Goal: Obtain resource: Obtain resource

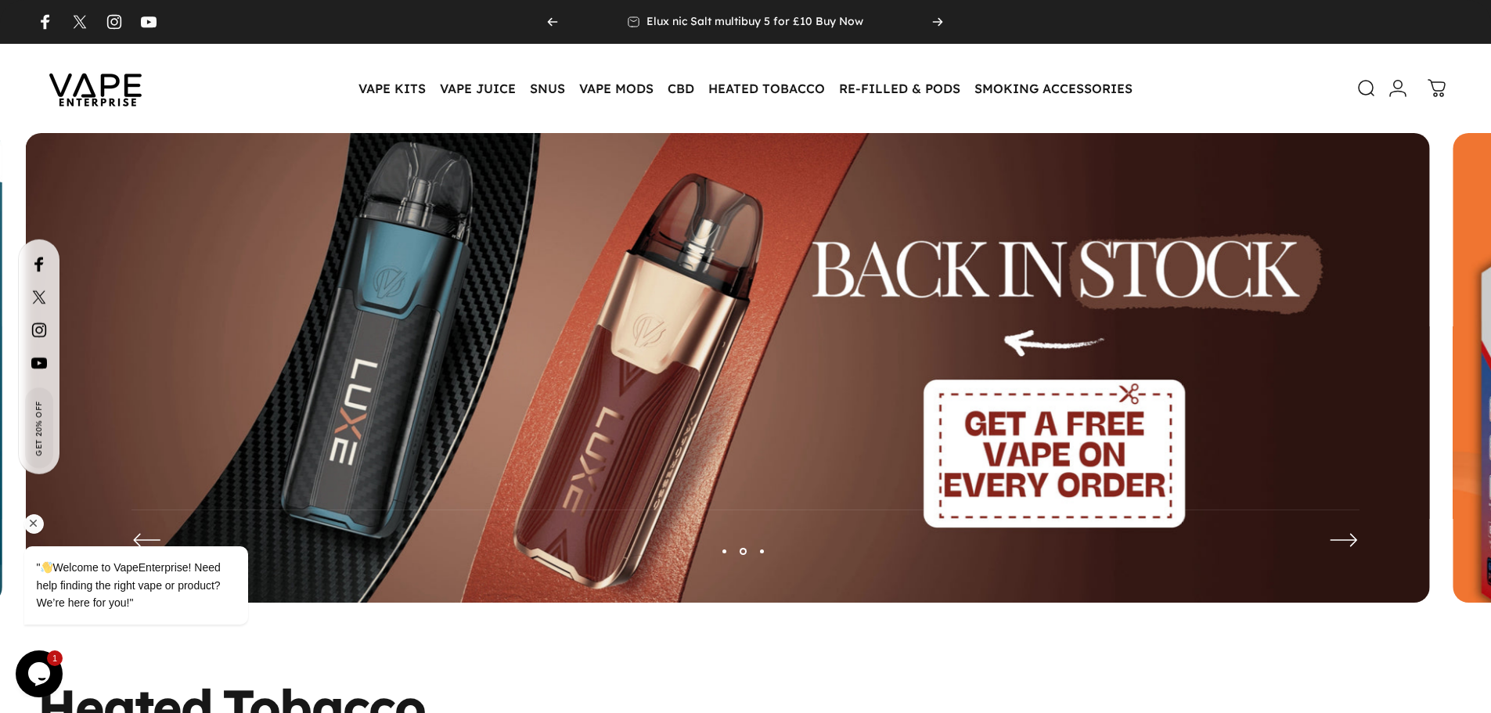
click at [38, 428] on div "" Welcome to VapeEnterprise! Need help finding the right vape or product? We’re…" at bounding box center [157, 521] width 282 height 238
click at [41, 419] on div "" Welcome to VapeEnterprise! Need help finding the right vape or product? We’re…" at bounding box center [157, 521] width 282 height 238
click at [30, 417] on div "" Welcome to VapeEnterprise! Need help finding the right vape or product? We’re…" at bounding box center [157, 521] width 282 height 238
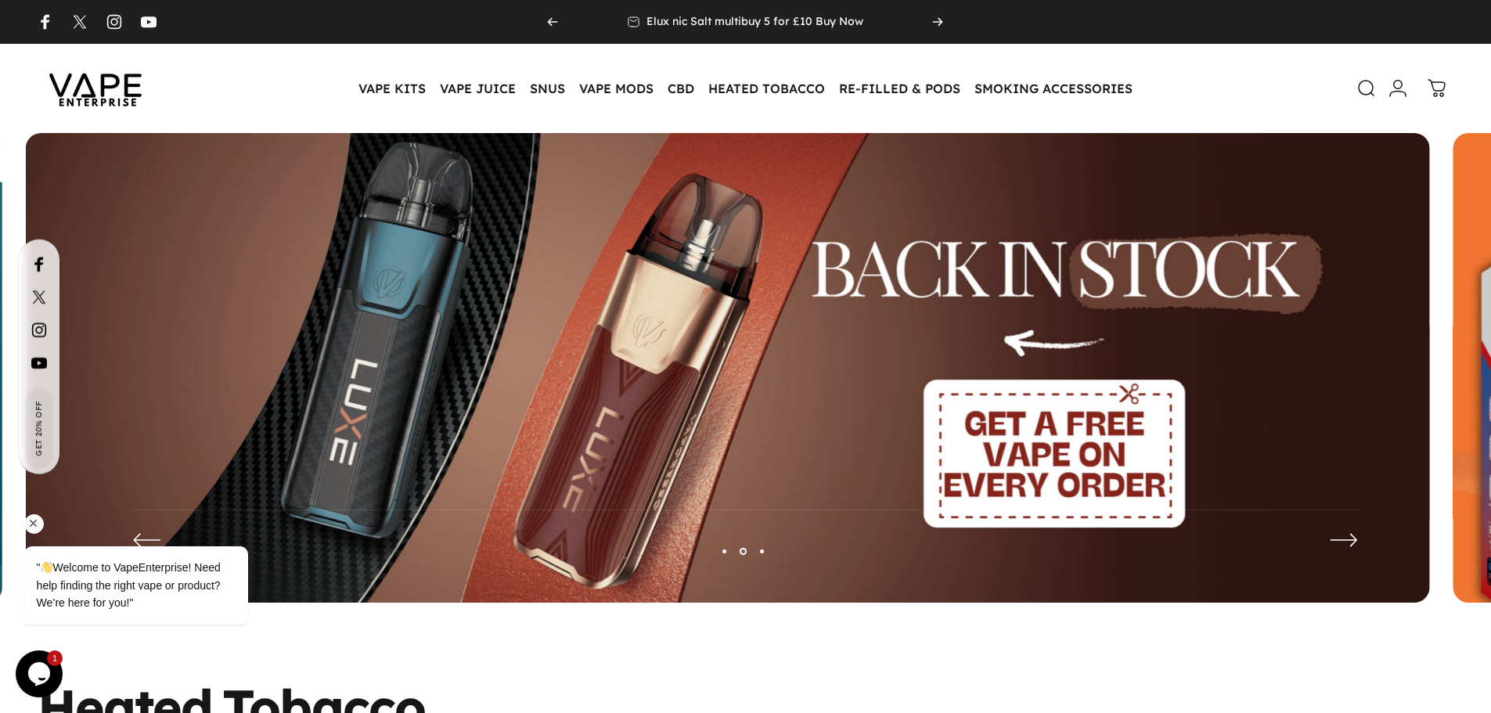
click at [30, 417] on div "" Welcome to VapeEnterprise! Need help finding the right vape or product? We’re…" at bounding box center [157, 521] width 282 height 238
drag, startPoint x: 35, startPoint y: 519, endPoint x: 55, endPoint y: 849, distance: 330.2
click at [35, 519] on icon "Chat attention grabber" at bounding box center [34, 524] width 14 height 14
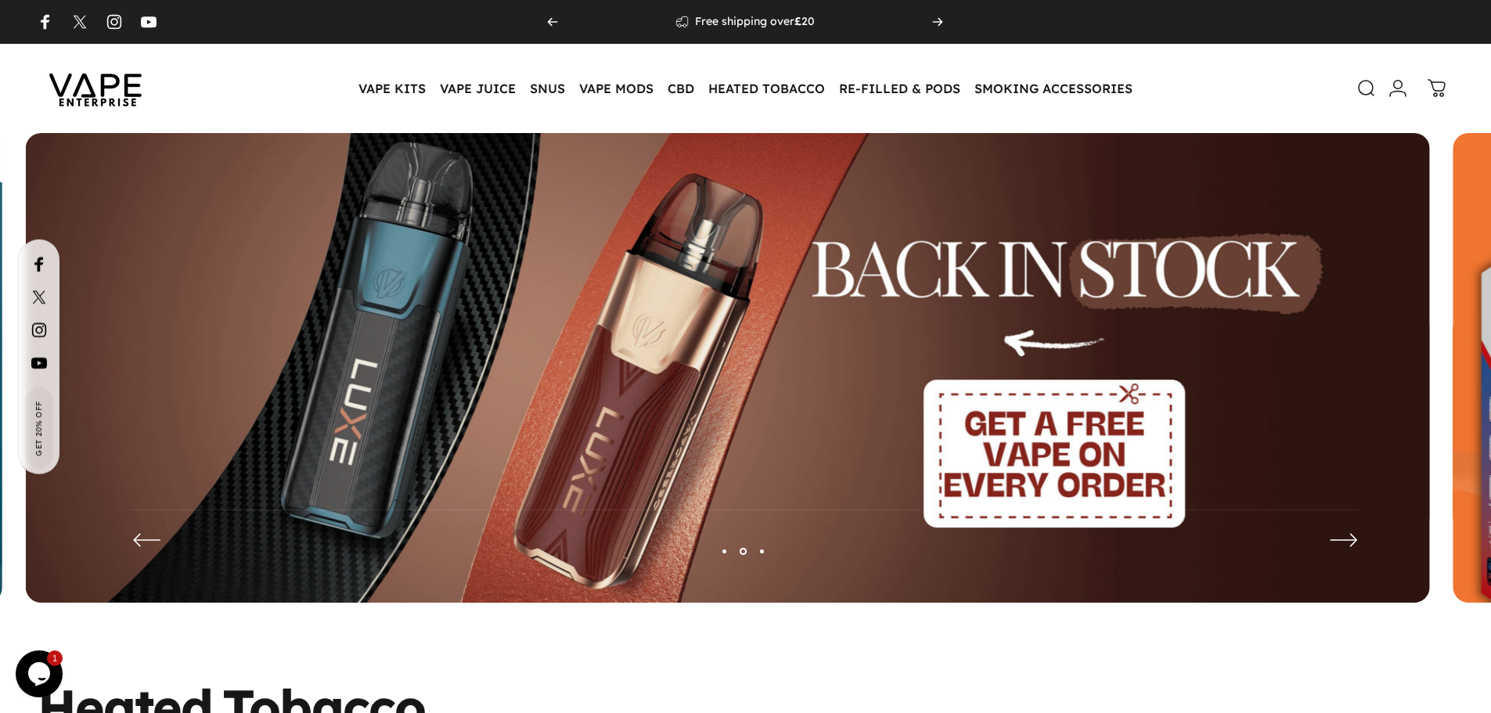
click at [39, 444] on span "Get 20% Off" at bounding box center [39, 427] width 13 height 56
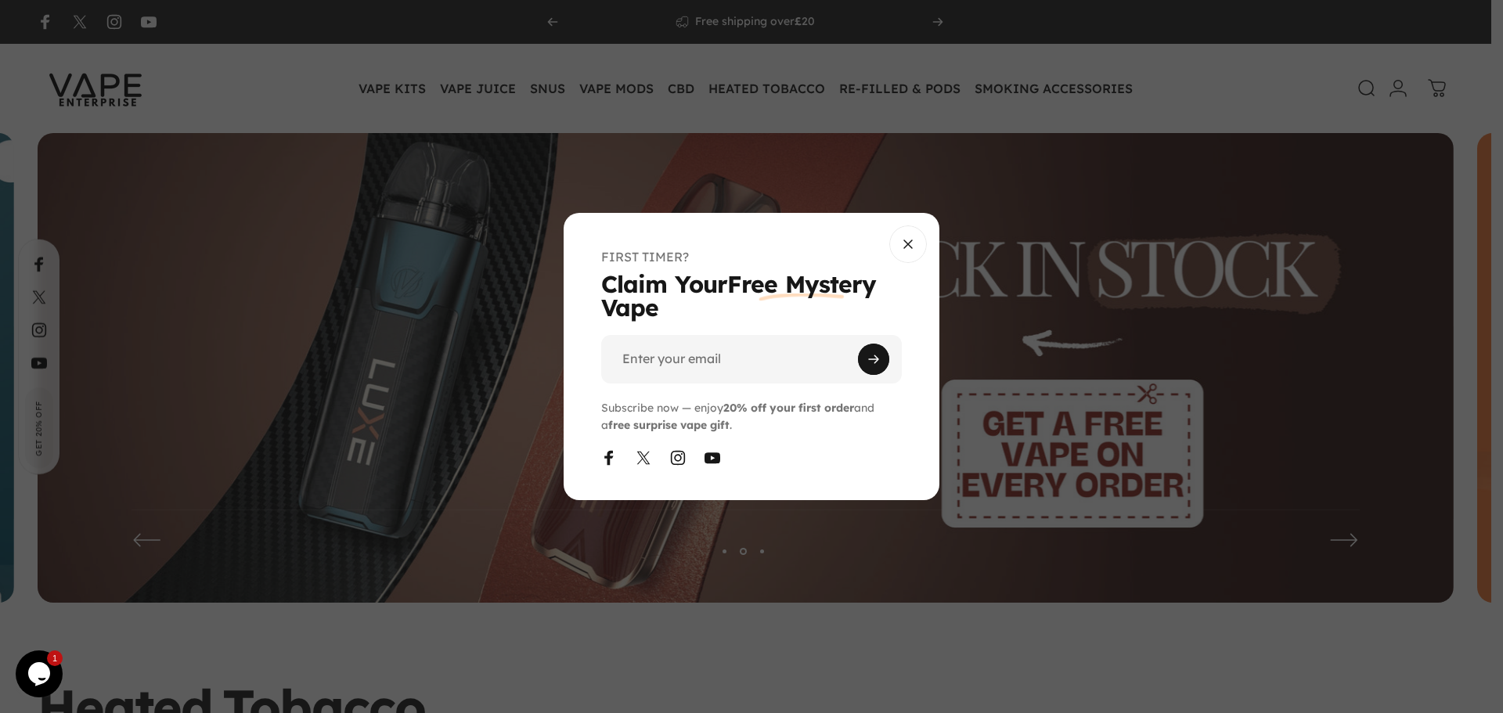
click at [39, 444] on overlay-element at bounding box center [751, 356] width 1503 height 713
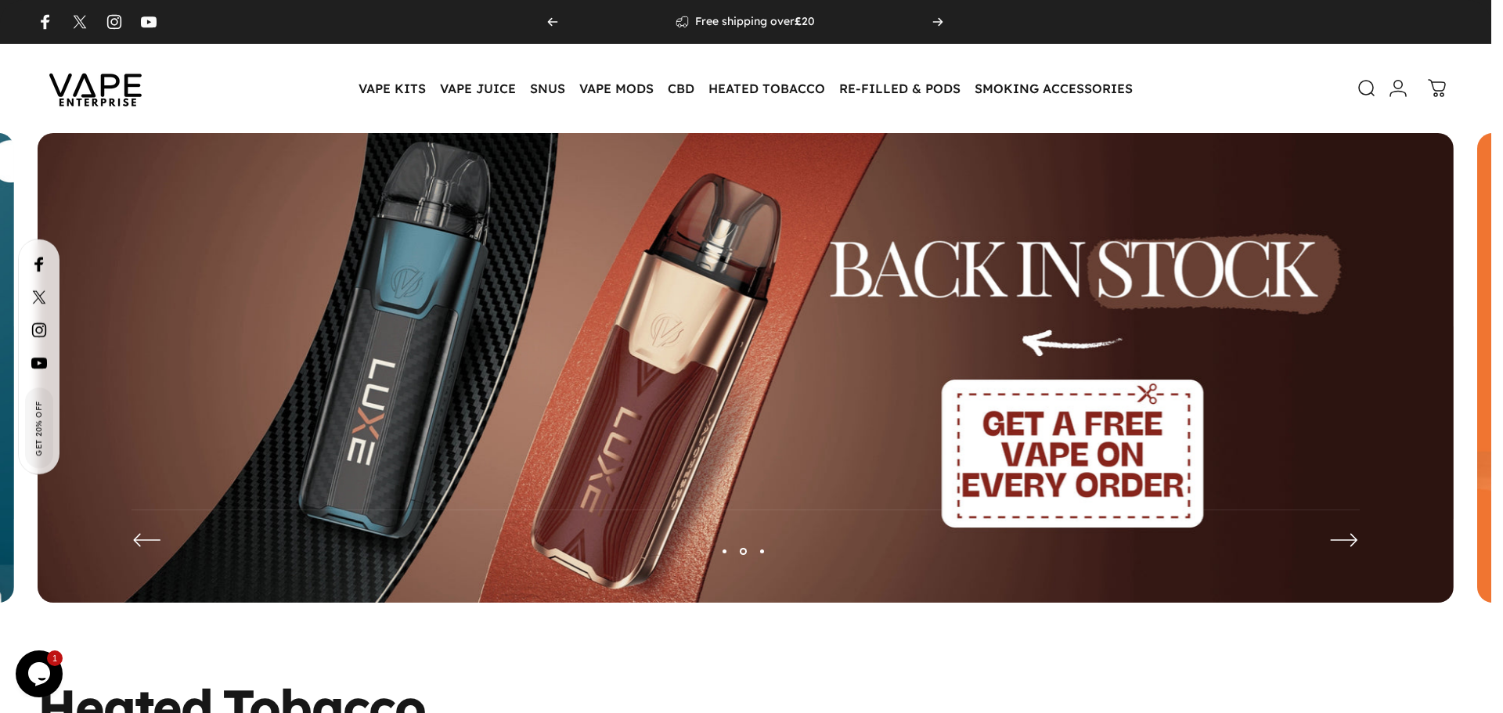
click at [39, 444] on span "Get 20% Off" at bounding box center [39, 428] width 13 height 56
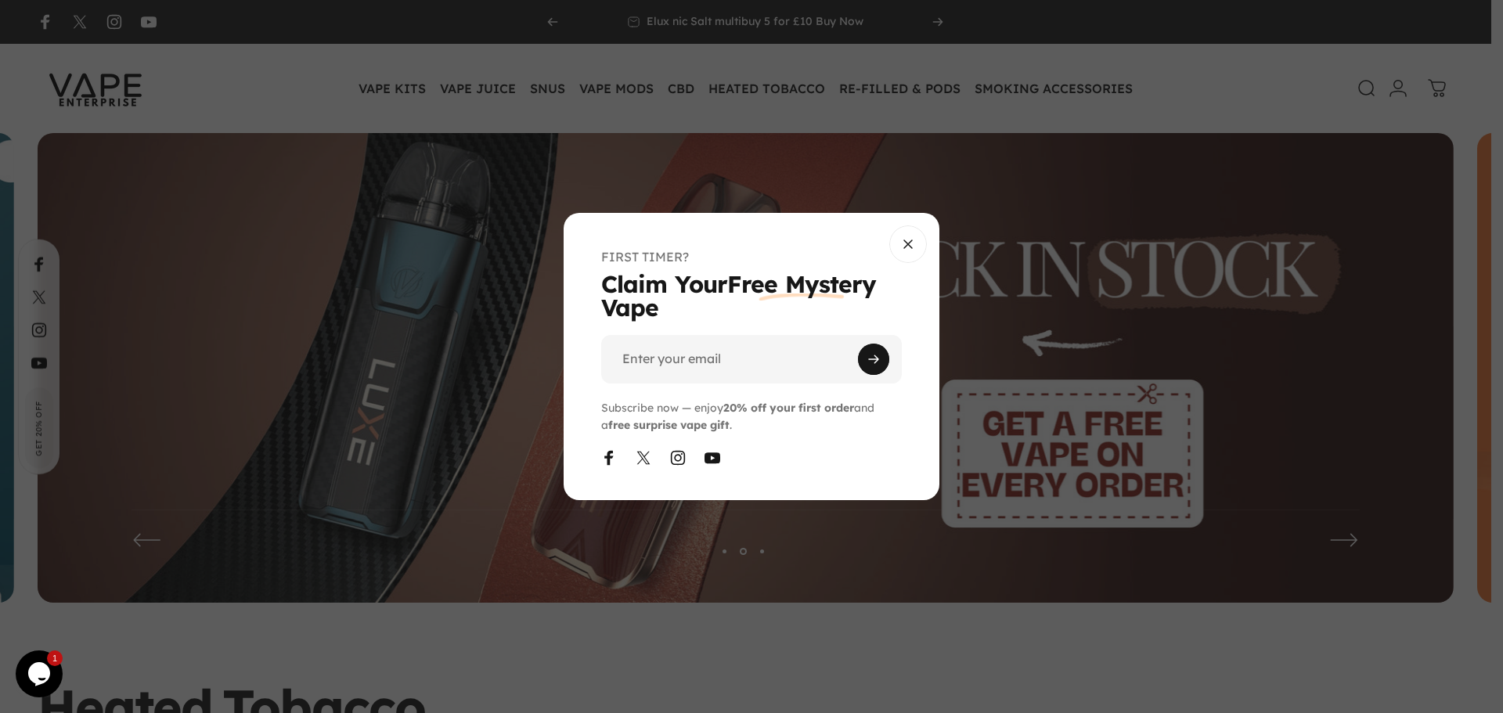
drag, startPoint x: 669, startPoint y: 317, endPoint x: 593, endPoint y: 286, distance: 82.1
click at [593, 286] on div "FIRST TIMER? Claim Your Free Mystery Vape Enter your email Subscribe now — enjo…" at bounding box center [752, 356] width 376 height 287
copy h1 "Claim Your Free Mystery Vape"
